Goal: Use online tool/utility: Use online tool/utility

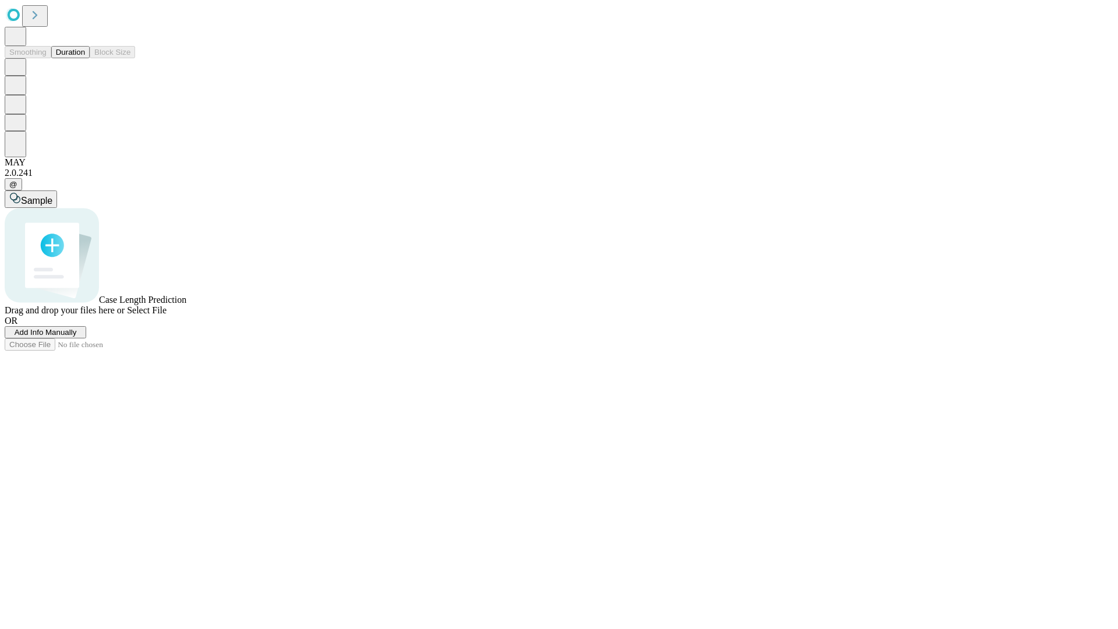
click at [85, 58] on button "Duration" at bounding box center [70, 52] width 38 height 12
click at [167, 315] on span "Select File" at bounding box center [147, 310] width 40 height 10
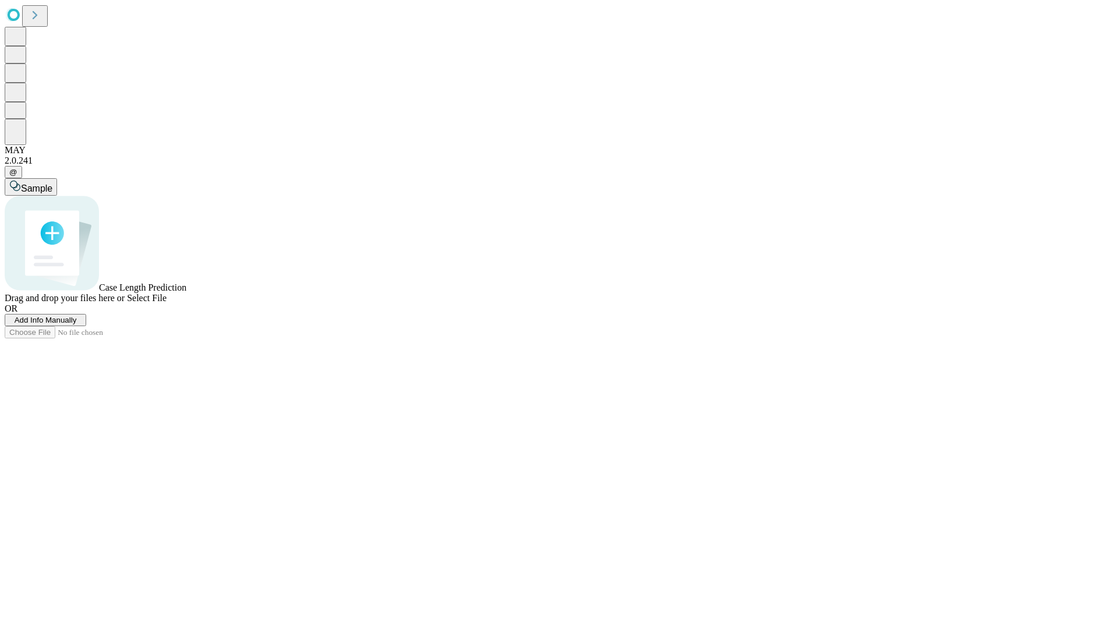
click at [167, 303] on span "Select File" at bounding box center [147, 298] width 40 height 10
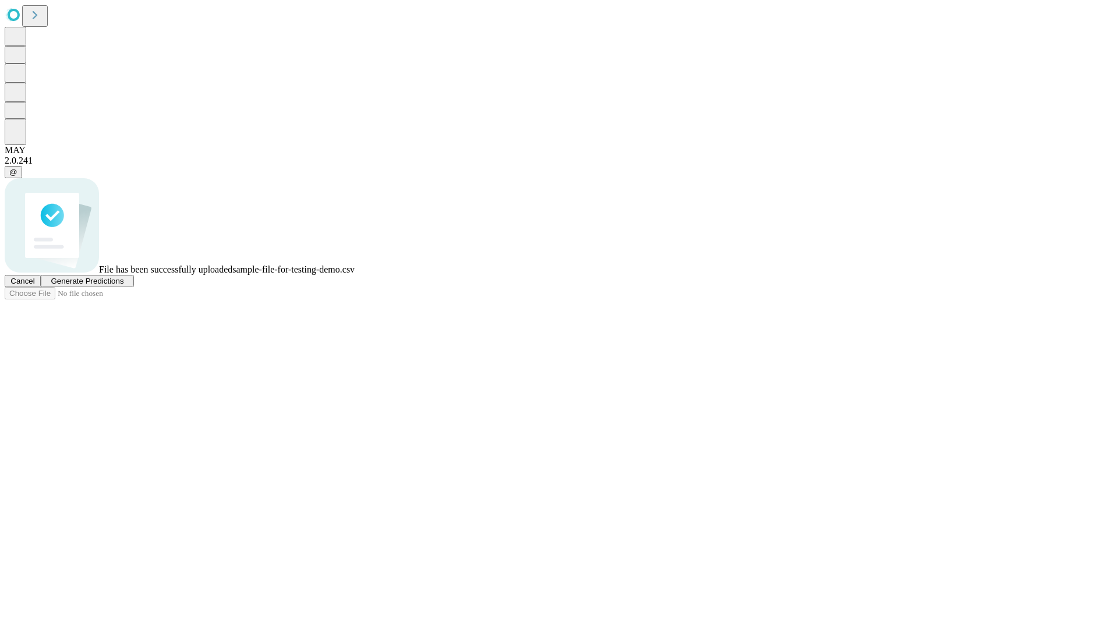
click at [123, 285] on span "Generate Predictions" at bounding box center [87, 281] width 73 height 9
